Goal: Task Accomplishment & Management: Use online tool/utility

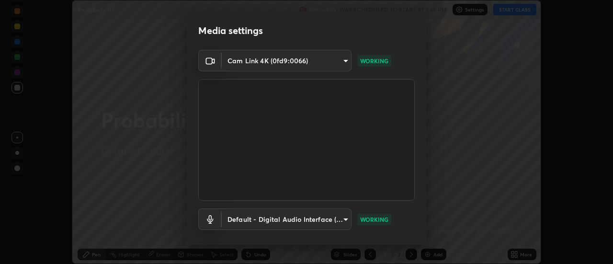
scroll to position [50, 0]
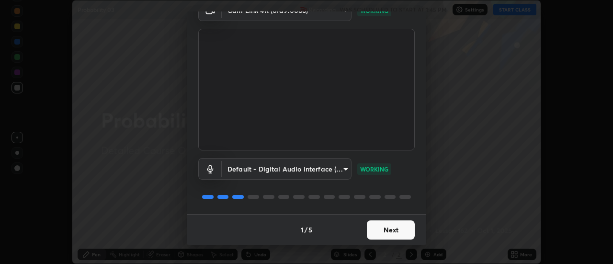
click at [390, 222] on button "Next" at bounding box center [391, 229] width 48 height 19
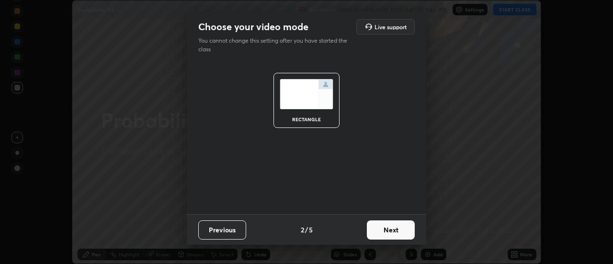
scroll to position [0, 0]
click at [392, 228] on button "Next" at bounding box center [391, 229] width 48 height 19
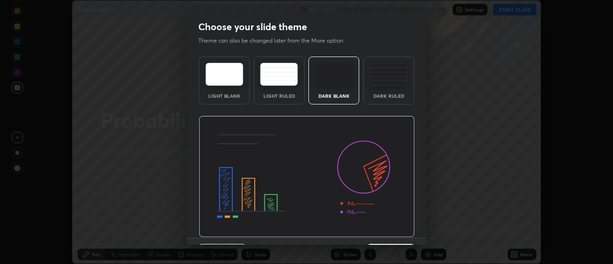
scroll to position [23, 0]
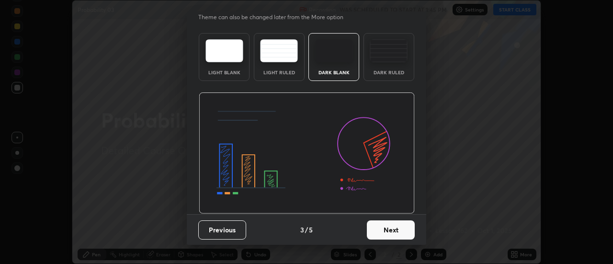
click at [400, 230] on button "Next" at bounding box center [391, 229] width 48 height 19
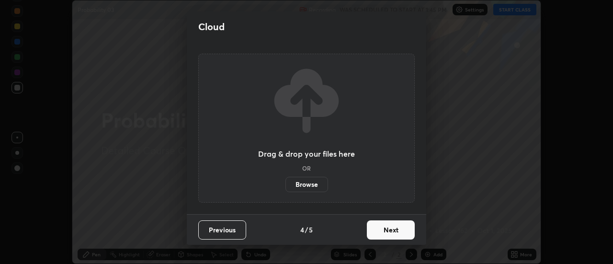
scroll to position [0, 0]
click at [400, 230] on button "Next" at bounding box center [391, 229] width 48 height 19
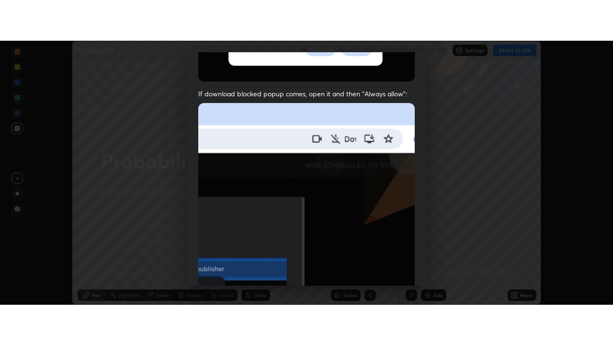
scroll to position [246, 0]
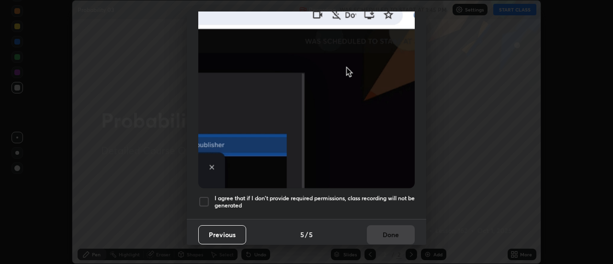
click at [204, 196] on div at bounding box center [203, 201] width 11 height 11
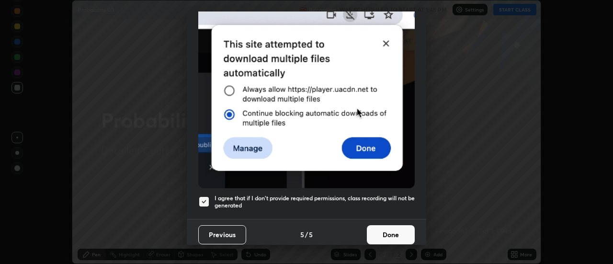
click at [383, 229] on button "Done" at bounding box center [391, 234] width 48 height 19
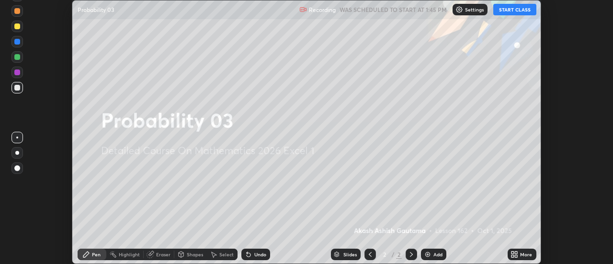
click at [511, 12] on button "START CLASS" at bounding box center [514, 9] width 43 height 11
click at [516, 253] on icon at bounding box center [517, 253] width 2 height 2
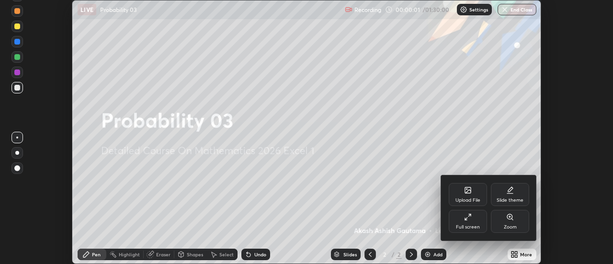
click at [477, 214] on div "Full screen" at bounding box center [468, 221] width 38 height 23
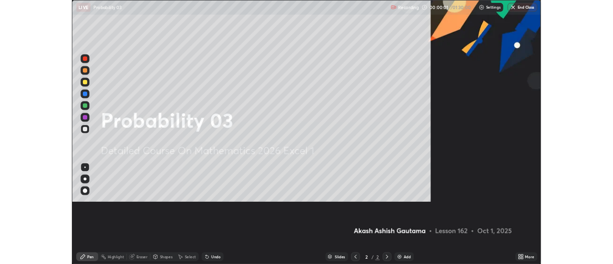
scroll to position [345, 613]
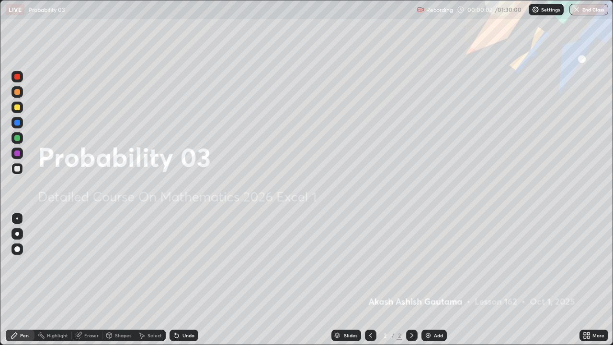
click at [434, 264] on div "Add" at bounding box center [438, 335] width 9 height 5
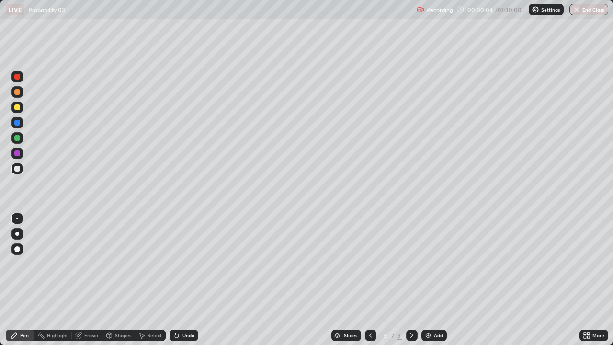
click at [19, 232] on div at bounding box center [17, 234] width 4 height 4
click at [175, 264] on icon at bounding box center [175, 333] width 1 height 1
click at [181, 264] on div "Undo" at bounding box center [184, 335] width 29 height 11
click at [184, 264] on div "Undo" at bounding box center [189, 335] width 12 height 5
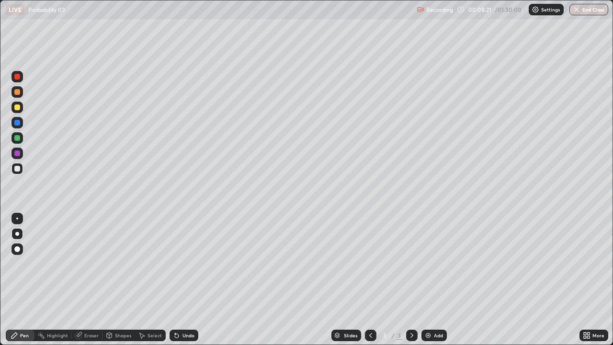
click at [183, 264] on div "Undo" at bounding box center [184, 335] width 29 height 11
click at [183, 264] on div "Undo" at bounding box center [189, 335] width 12 height 5
click at [183, 264] on div "Undo" at bounding box center [184, 335] width 29 height 11
click at [184, 264] on div "Undo" at bounding box center [184, 335] width 29 height 11
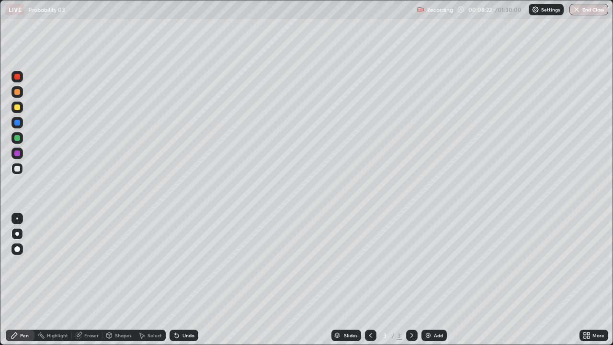
click at [184, 264] on div "Undo" at bounding box center [184, 335] width 29 height 11
click at [19, 107] on div at bounding box center [17, 107] width 6 height 6
click at [17, 249] on div at bounding box center [17, 249] width 6 height 6
click at [439, 264] on div "Add" at bounding box center [438, 335] width 9 height 5
click at [18, 234] on div at bounding box center [17, 234] width 4 height 4
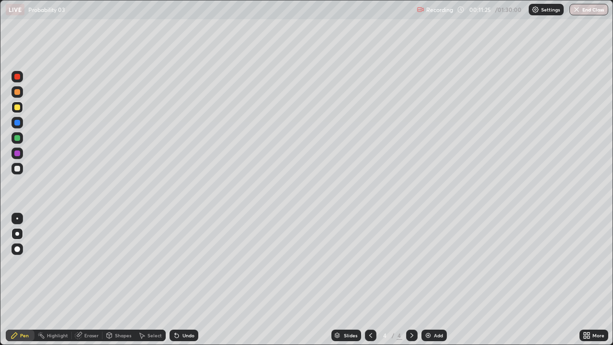
click at [22, 171] on div at bounding box center [16, 168] width 11 height 11
click at [369, 264] on icon at bounding box center [371, 336] width 8 height 8
click at [187, 264] on div "Undo" at bounding box center [189, 335] width 12 height 5
click at [151, 264] on div "Select" at bounding box center [150, 335] width 31 height 11
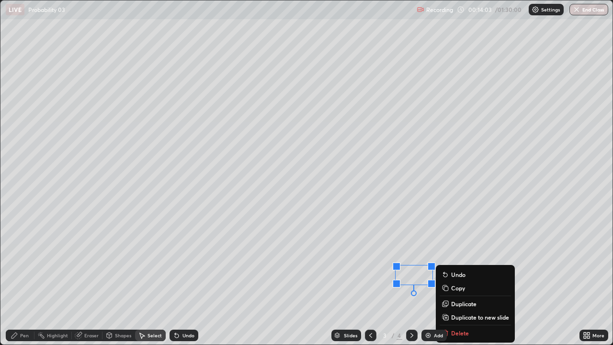
click at [457, 264] on div "Slides 3 / 4 Add" at bounding box center [388, 335] width 381 height 19
click at [462, 264] on div "Slides 3 / 4 Add" at bounding box center [388, 335] width 381 height 19
click at [409, 264] on div "0 ° Undo Copy Duplicate Duplicate to new slide Delete" at bounding box center [306, 172] width 612 height 344
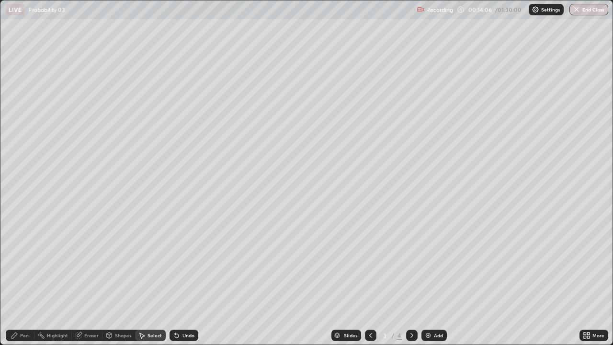
click at [90, 264] on div "Eraser" at bounding box center [91, 335] width 14 height 5
click at [23, 264] on div "Pen" at bounding box center [24, 335] width 9 height 5
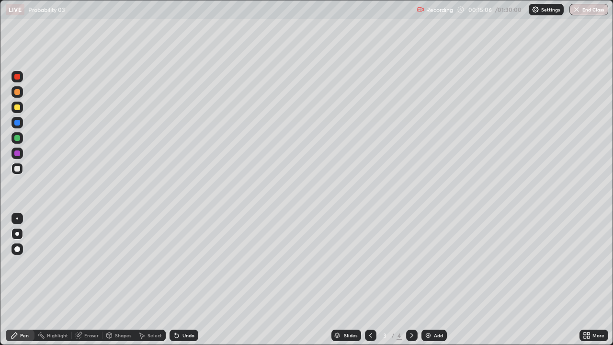
click at [416, 264] on div at bounding box center [411, 335] width 11 height 11
click at [82, 264] on icon at bounding box center [79, 334] width 5 height 5
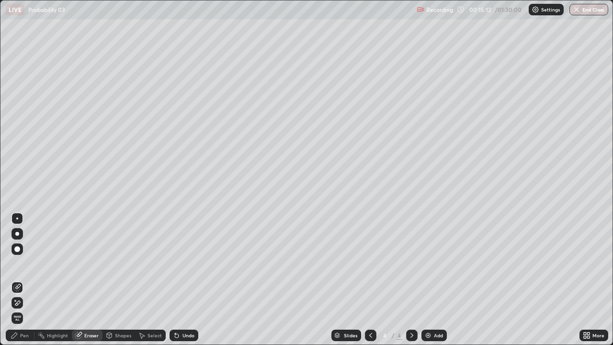
click at [23, 264] on div "Pen" at bounding box center [24, 335] width 9 height 5
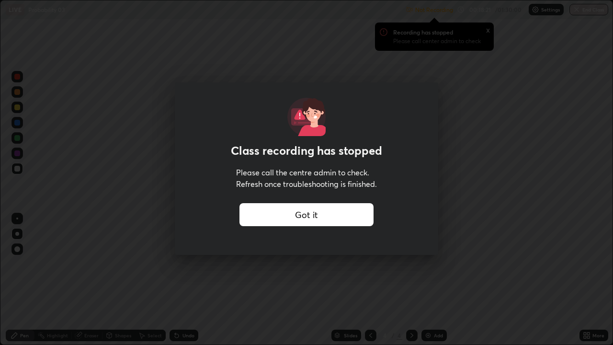
click at [349, 212] on div "Got it" at bounding box center [307, 214] width 134 height 23
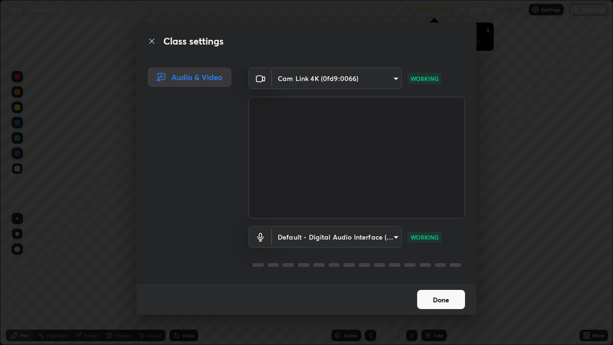
click at [447, 264] on button "Done" at bounding box center [441, 299] width 48 height 19
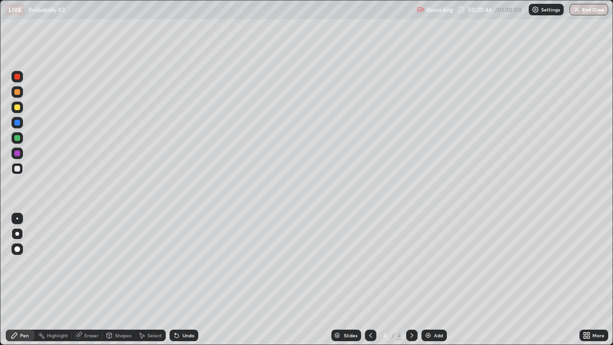
click at [187, 264] on div "Undo" at bounding box center [189, 335] width 12 height 5
click at [179, 264] on icon at bounding box center [177, 336] width 8 height 8
click at [180, 264] on div "Undo" at bounding box center [184, 335] width 29 height 11
click at [179, 264] on icon at bounding box center [177, 336] width 8 height 8
click at [180, 264] on div "Undo" at bounding box center [184, 335] width 29 height 11
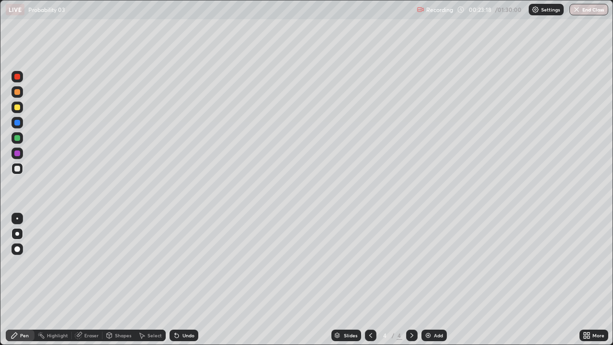
click at [180, 264] on div "Undo" at bounding box center [184, 335] width 29 height 11
click at [178, 264] on icon at bounding box center [177, 336] width 8 height 8
click at [179, 264] on div "Undo" at bounding box center [184, 335] width 29 height 11
click at [180, 264] on div "Undo" at bounding box center [184, 335] width 29 height 11
click at [179, 264] on icon at bounding box center [177, 336] width 8 height 8
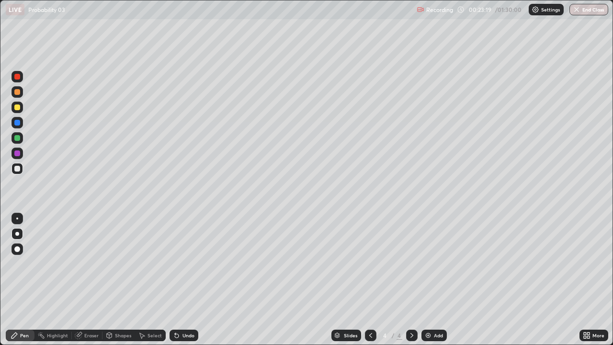
click at [179, 264] on icon at bounding box center [177, 336] width 8 height 8
click at [178, 264] on icon at bounding box center [177, 336] width 8 height 8
click at [179, 264] on icon at bounding box center [177, 336] width 8 height 8
click at [178, 264] on icon at bounding box center [177, 336] width 8 height 8
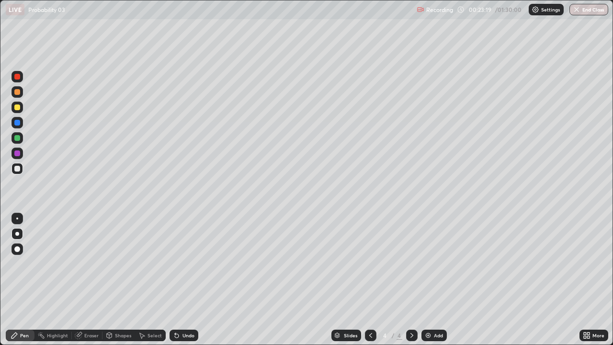
click at [178, 264] on icon at bounding box center [177, 336] width 8 height 8
click at [180, 264] on div "Undo" at bounding box center [184, 335] width 29 height 11
click at [179, 264] on div "Undo" at bounding box center [184, 335] width 29 height 11
click at [180, 264] on div "Undo" at bounding box center [184, 335] width 29 height 11
click at [178, 264] on icon at bounding box center [177, 336] width 8 height 8
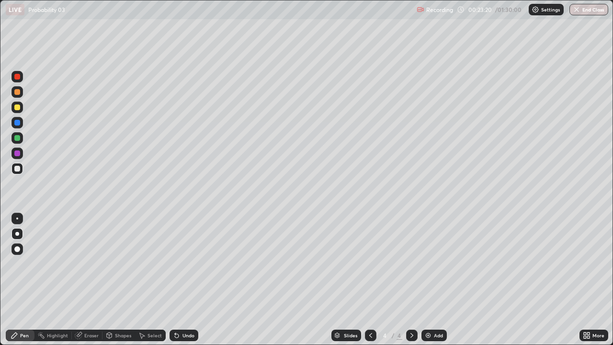
click at [175, 264] on icon at bounding box center [177, 336] width 4 height 4
click at [178, 264] on icon at bounding box center [177, 336] width 8 height 8
click at [179, 264] on icon at bounding box center [177, 336] width 8 height 8
click at [179, 264] on div "Undo" at bounding box center [184, 335] width 29 height 11
click at [180, 264] on div "Undo" at bounding box center [184, 335] width 29 height 11
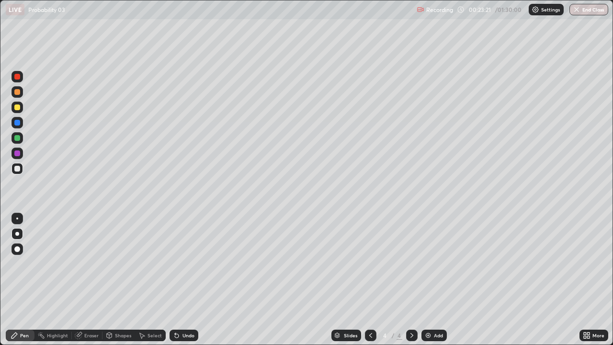
click at [179, 264] on icon at bounding box center [177, 336] width 8 height 8
click at [175, 264] on icon at bounding box center [177, 336] width 4 height 4
click at [443, 264] on div "Add" at bounding box center [434, 335] width 25 height 11
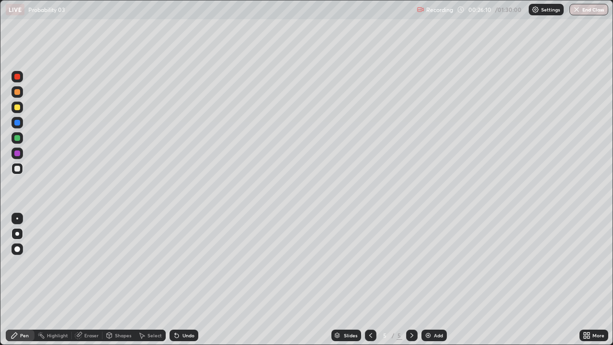
click at [370, 264] on icon at bounding box center [371, 336] width 8 height 8
click at [412, 264] on icon at bounding box center [412, 335] width 3 height 5
click at [183, 264] on div "Undo" at bounding box center [189, 335] width 12 height 5
click at [181, 264] on div "Undo" at bounding box center [184, 335] width 29 height 11
click at [89, 264] on div "Eraser" at bounding box center [91, 335] width 14 height 5
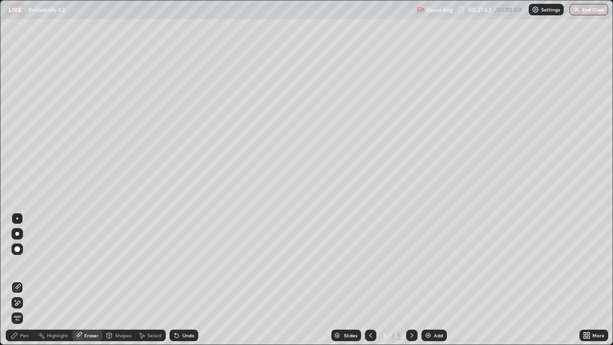
click at [26, 264] on div "Pen" at bounding box center [24, 335] width 9 height 5
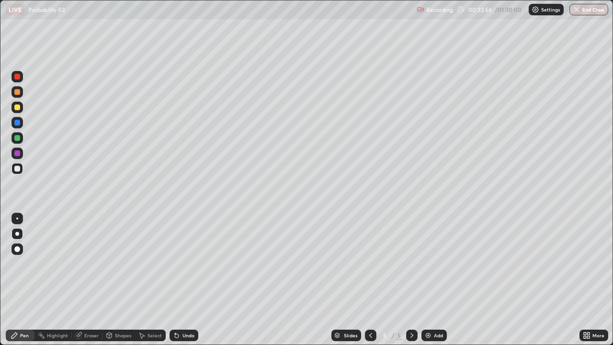
click at [89, 264] on div "Eraser" at bounding box center [91, 335] width 14 height 5
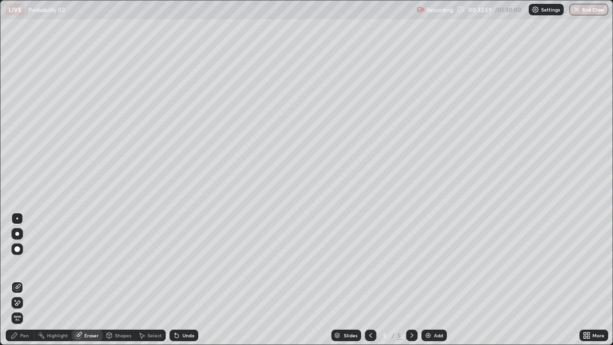
click at [25, 264] on div "Pen" at bounding box center [24, 335] width 9 height 5
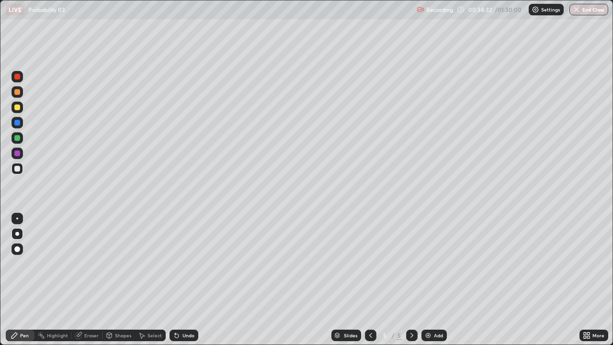
click at [178, 264] on icon at bounding box center [177, 336] width 8 height 8
click at [175, 264] on icon at bounding box center [175, 333] width 1 height 1
click at [175, 264] on icon at bounding box center [177, 336] width 4 height 4
click at [440, 264] on div "Add" at bounding box center [438, 335] width 9 height 5
click at [184, 264] on div "Undo" at bounding box center [189, 335] width 12 height 5
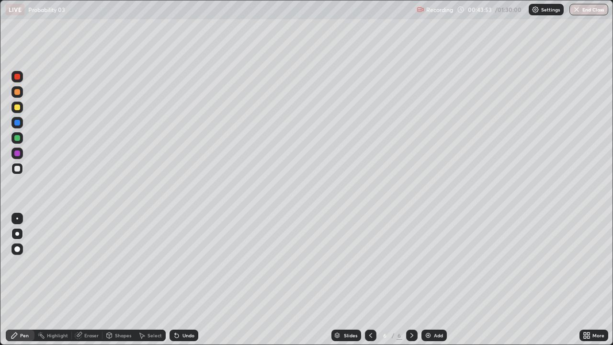
click at [182, 264] on div "Undo" at bounding box center [184, 335] width 29 height 11
click at [446, 264] on div "Add" at bounding box center [434, 335] width 25 height 11
click at [18, 107] on div at bounding box center [17, 107] width 6 height 6
click at [19, 167] on div at bounding box center [17, 169] width 6 height 6
click at [175, 264] on icon at bounding box center [177, 336] width 4 height 4
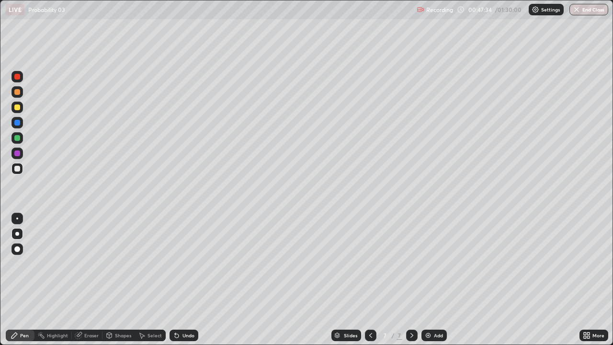
click at [177, 264] on icon at bounding box center [177, 336] width 4 height 4
click at [178, 264] on div "Undo" at bounding box center [184, 335] width 29 height 11
click at [369, 264] on icon at bounding box center [371, 336] width 8 height 8
click at [141, 264] on icon at bounding box center [142, 336] width 5 height 6
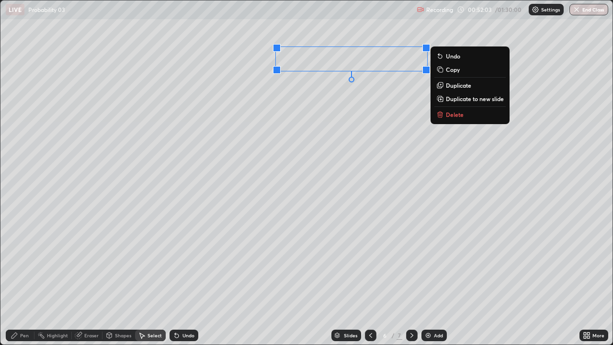
click at [447, 70] on p "Copy" at bounding box center [453, 70] width 14 height 8
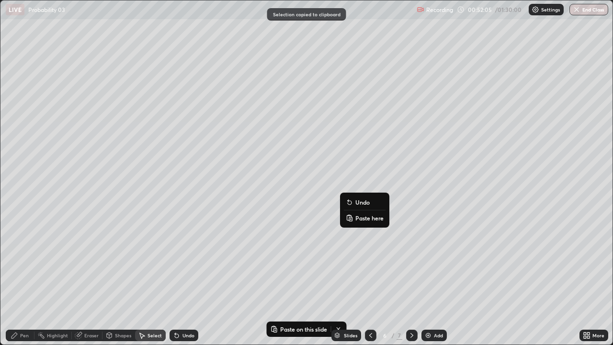
click at [361, 219] on p "Paste here" at bounding box center [370, 218] width 28 height 8
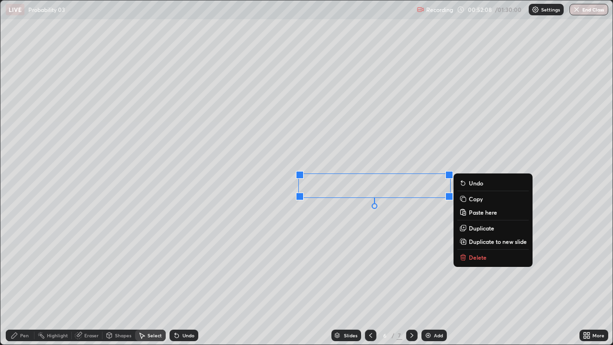
click at [330, 225] on div "0 ° Undo Copy Paste here Duplicate Duplicate to new slide Delete" at bounding box center [306, 172] width 612 height 344
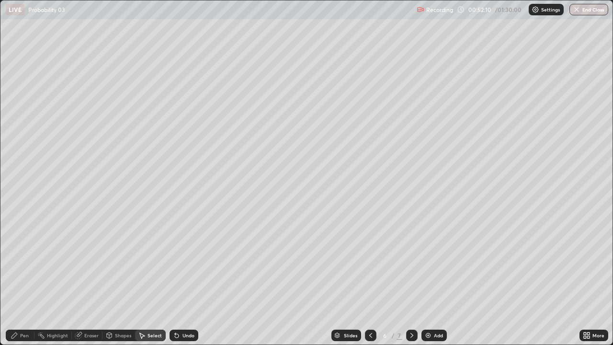
click at [370, 264] on icon at bounding box center [371, 336] width 8 height 8
click at [371, 264] on icon at bounding box center [371, 336] width 8 height 8
click at [411, 264] on icon at bounding box center [412, 336] width 8 height 8
click at [413, 264] on icon at bounding box center [412, 336] width 8 height 8
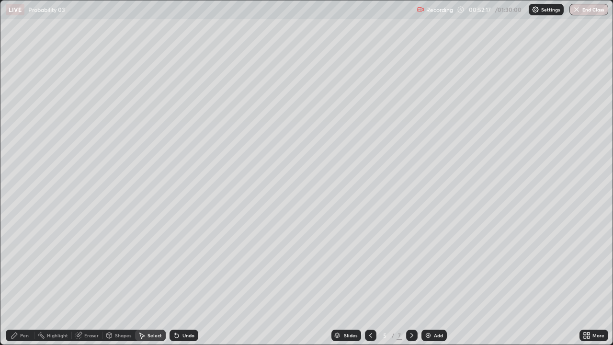
click at [414, 264] on div at bounding box center [411, 335] width 11 height 11
click at [411, 264] on icon at bounding box center [412, 336] width 8 height 8
click at [412, 264] on icon at bounding box center [412, 336] width 8 height 8
click at [370, 264] on icon at bounding box center [371, 336] width 8 height 8
click at [26, 264] on div "Pen" at bounding box center [24, 335] width 9 height 5
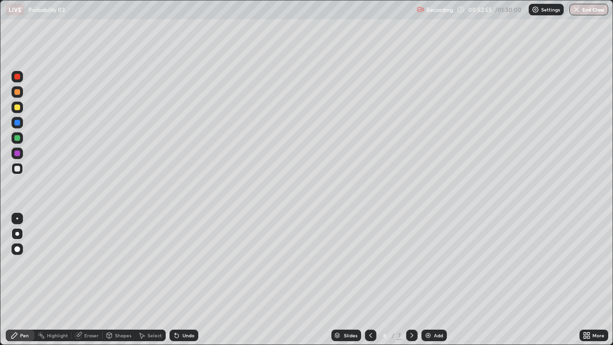
click at [150, 264] on div "Select" at bounding box center [155, 335] width 14 height 5
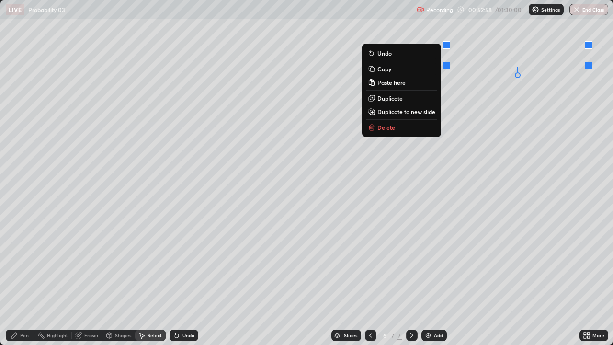
click at [383, 70] on p "Copy" at bounding box center [385, 69] width 14 height 8
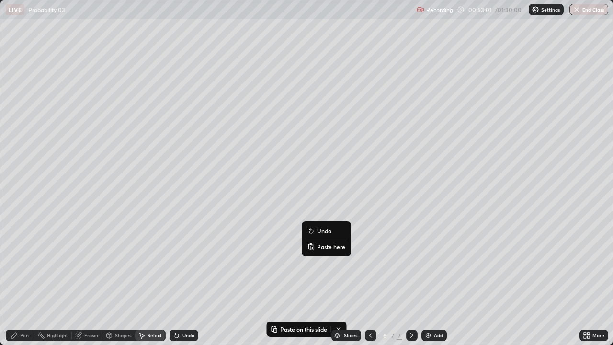
click at [323, 249] on p "Paste here" at bounding box center [331, 247] width 28 height 8
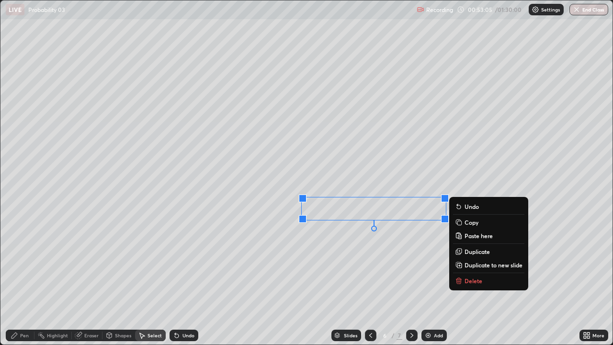
click at [315, 250] on div "0 ° Undo Copy Paste here Duplicate Duplicate to new slide Delete" at bounding box center [306, 172] width 612 height 344
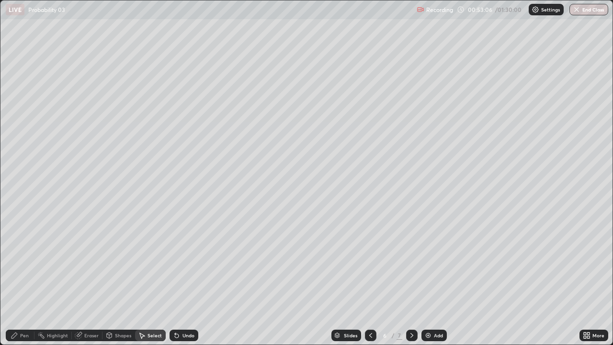
click at [22, 264] on div "Pen" at bounding box center [24, 335] width 9 height 5
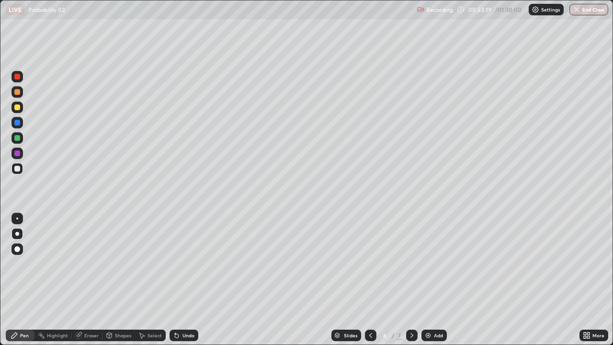
click at [149, 264] on div "Select" at bounding box center [155, 335] width 14 height 5
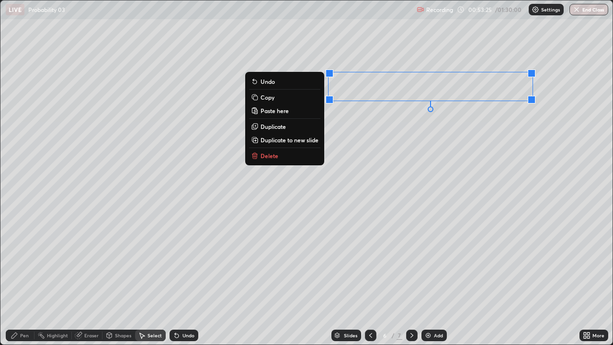
click at [274, 126] on p "Duplicate" at bounding box center [273, 127] width 25 height 8
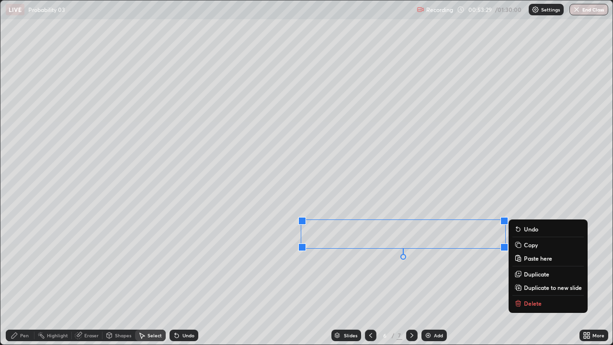
click at [349, 264] on div "0 ° Undo Copy Paste here Duplicate Duplicate to new slide Delete" at bounding box center [306, 172] width 612 height 344
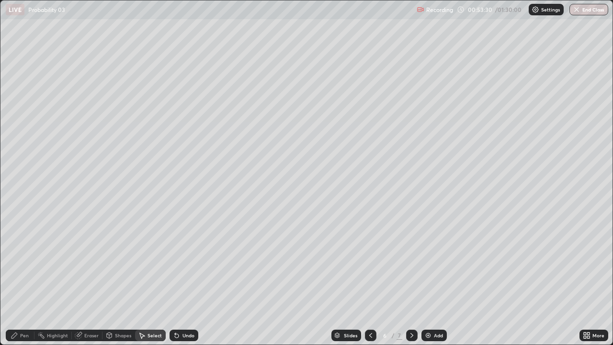
click at [83, 264] on div "Eraser" at bounding box center [87, 335] width 31 height 11
click at [15, 264] on div "Pen" at bounding box center [20, 335] width 29 height 11
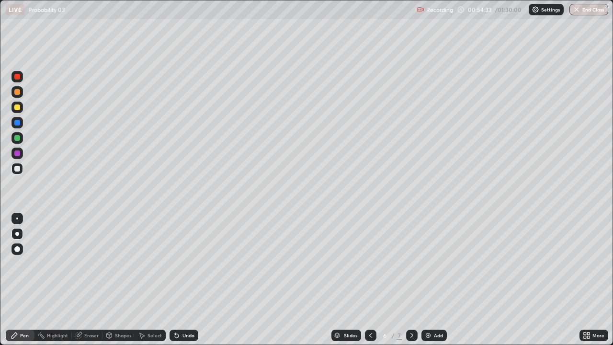
click at [186, 264] on div "Undo" at bounding box center [189, 335] width 12 height 5
click at [411, 264] on icon at bounding box center [412, 336] width 8 height 8
click at [187, 264] on div "Undo" at bounding box center [189, 335] width 12 height 5
click at [186, 264] on div "Undo" at bounding box center [189, 335] width 12 height 5
click at [589, 264] on icon at bounding box center [588, 337] width 2 height 2
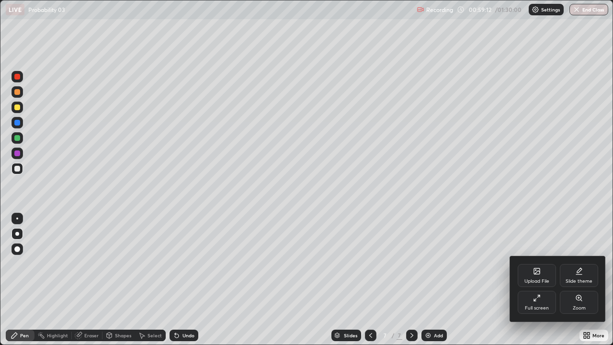
click at [539, 264] on icon at bounding box center [539, 296] width 2 height 2
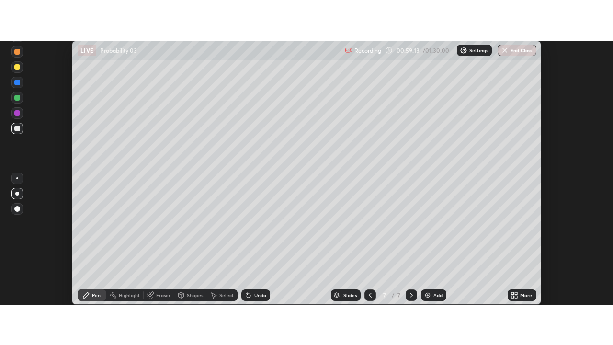
scroll to position [47648, 47298]
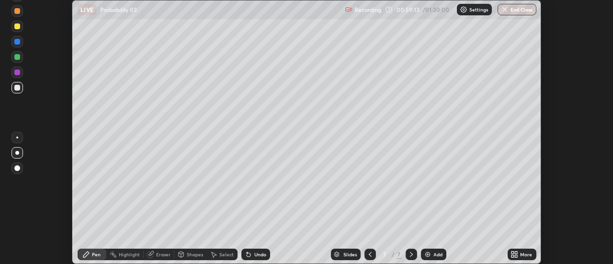
click at [516, 252] on icon at bounding box center [517, 253] width 2 height 2
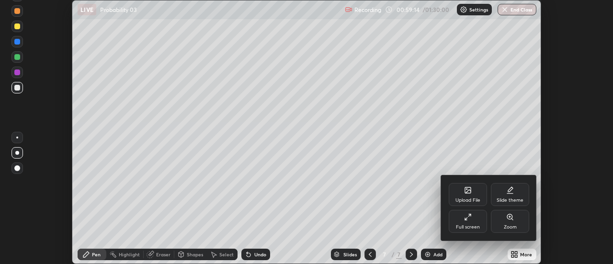
click at [478, 218] on div "Full screen" at bounding box center [468, 221] width 38 height 23
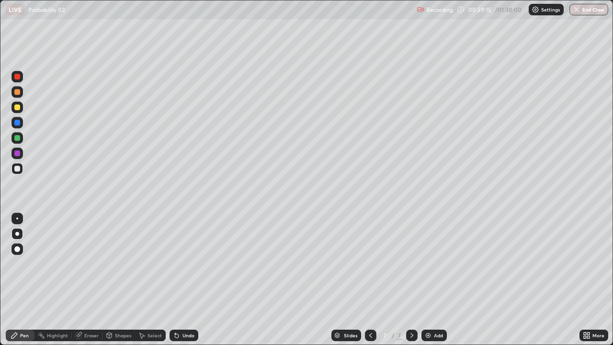
scroll to position [345, 613]
click at [440, 264] on div "Add" at bounding box center [438, 335] width 9 height 5
click at [369, 264] on icon at bounding box center [371, 336] width 8 height 8
click at [411, 264] on icon at bounding box center [412, 336] width 8 height 8
click at [180, 264] on div "Undo" at bounding box center [184, 335] width 29 height 11
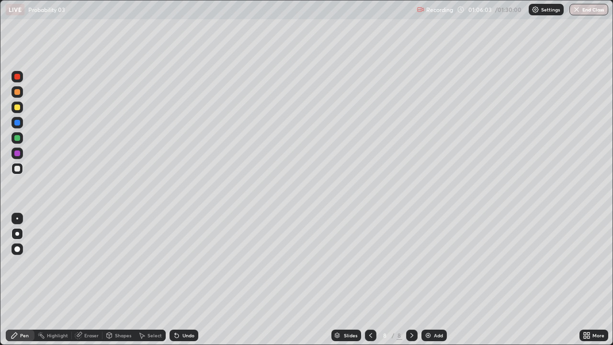
click at [183, 264] on div "Undo" at bounding box center [184, 335] width 29 height 11
click at [179, 264] on div "Undo" at bounding box center [184, 335] width 29 height 11
click at [175, 264] on icon at bounding box center [177, 336] width 4 height 4
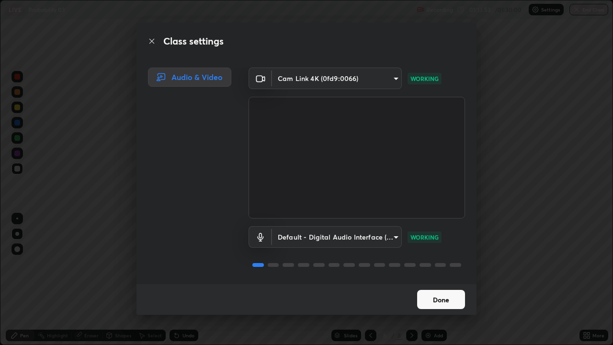
click at [441, 264] on button "Done" at bounding box center [441, 299] width 48 height 19
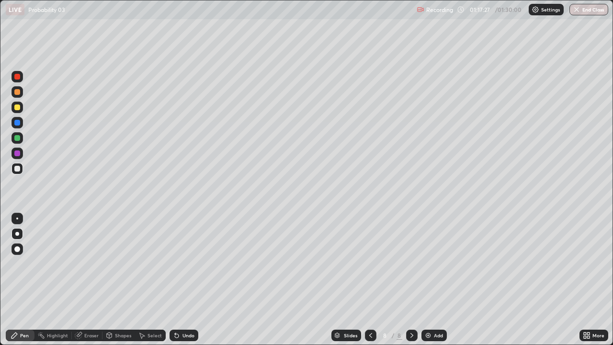
click at [178, 264] on icon at bounding box center [177, 336] width 8 height 8
click at [175, 264] on icon at bounding box center [177, 336] width 4 height 4
click at [578, 13] on img "button" at bounding box center [577, 10] width 8 height 8
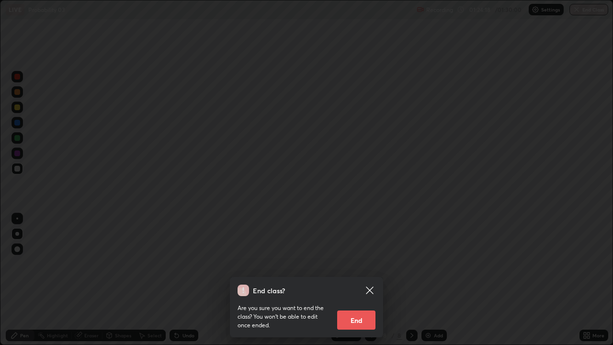
click at [357, 264] on button "End" at bounding box center [356, 319] width 38 height 19
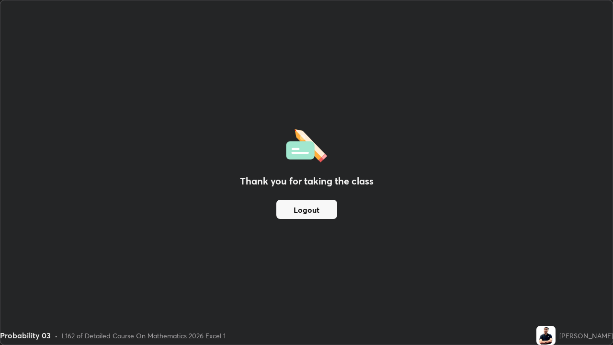
click at [315, 212] on button "Logout" at bounding box center [306, 209] width 61 height 19
click at [317, 210] on button "Logout" at bounding box center [306, 209] width 61 height 19
